Goal: Go to known website: Access a specific website the user already knows

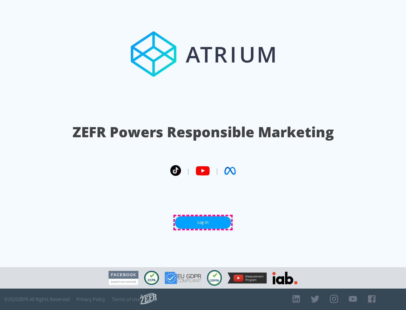
click at [203, 223] on link "Log In" at bounding box center [203, 222] width 56 height 13
